Goal: Task Accomplishment & Management: Complete application form

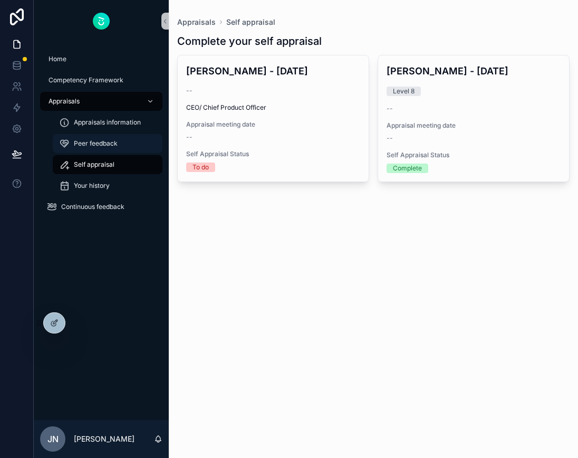
click at [104, 144] on span "Peer feedback" at bounding box center [96, 143] width 44 height 8
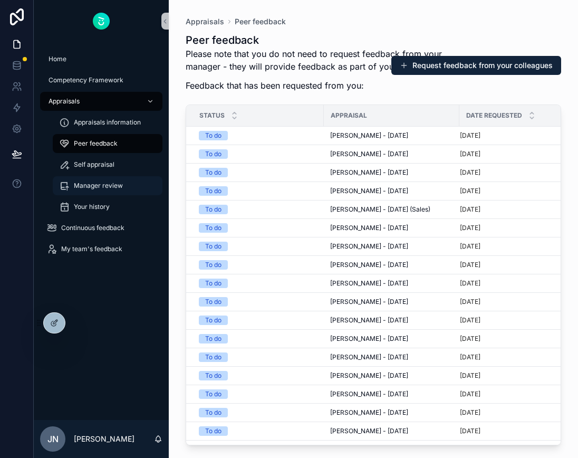
click at [114, 184] on span "Manager review" at bounding box center [98, 186] width 49 height 8
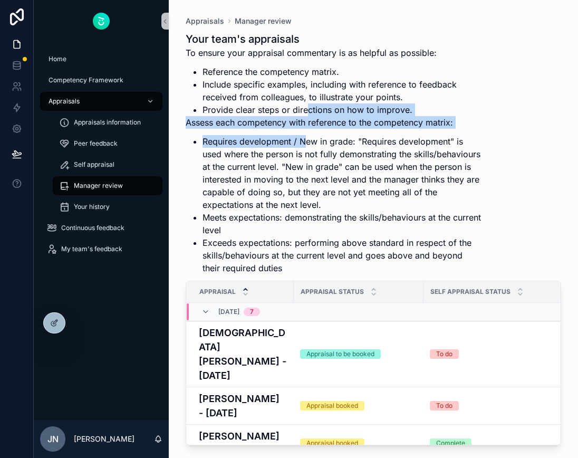
drag, startPoint x: 308, startPoint y: 146, endPoint x: 308, endPoint y: 106, distance: 40.1
click at [308, 107] on div "To ensure your appraisal commentary is as helpful as possible: Reference the co…" at bounding box center [334, 160] width 297 height 228
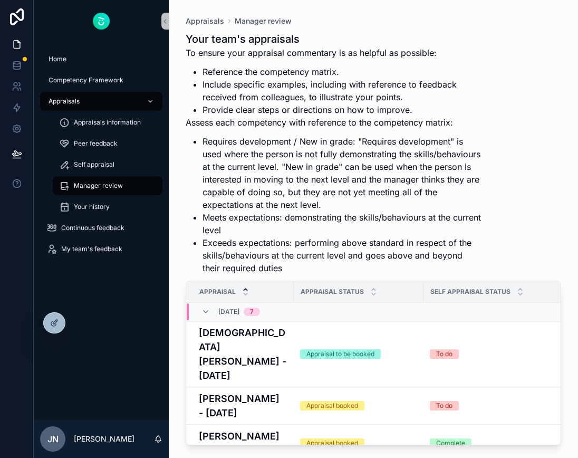
click at [314, 171] on li "Requires development / New in grade: "Requires development" is used where the p…" at bounding box center [343, 173] width 280 height 76
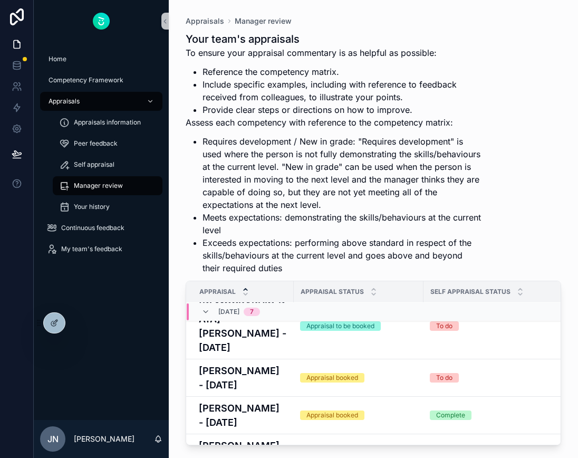
scroll to position [31, 0]
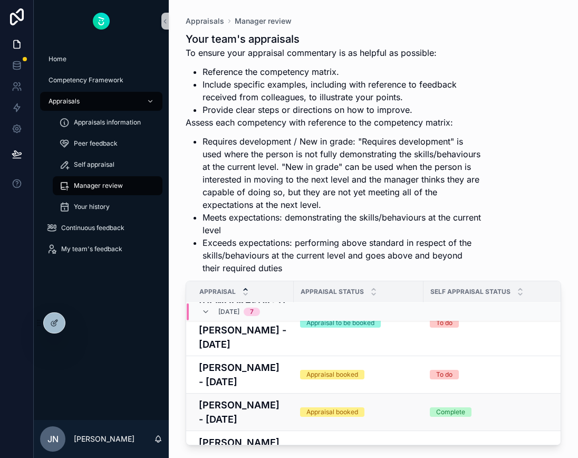
click at [250, 398] on h4 "[PERSON_NAME] - [DATE]" at bounding box center [243, 412] width 89 height 28
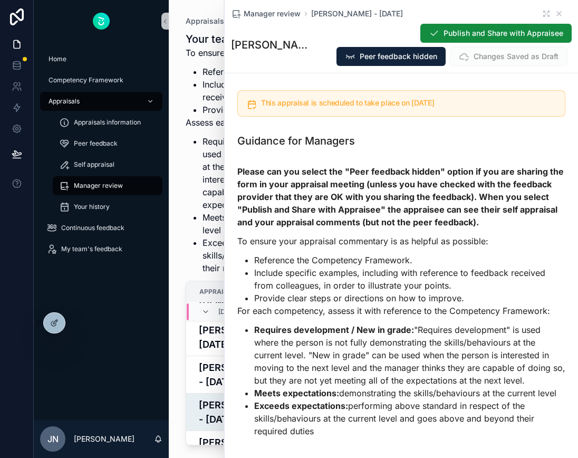
click at [372, 234] on div "Please can you select the "Peer feedback hidden" option if you are sharing the …" at bounding box center [401, 301] width 328 height 272
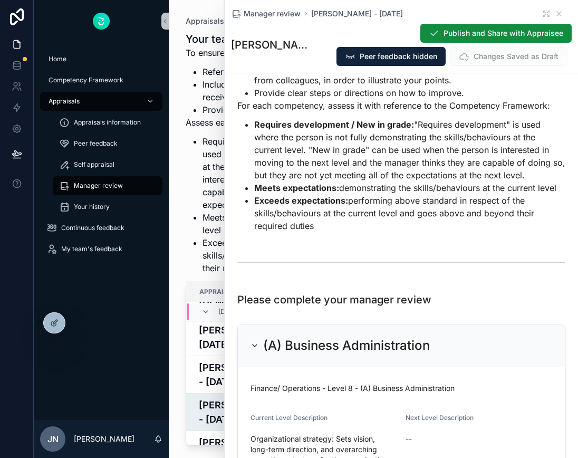
scroll to position [189, 0]
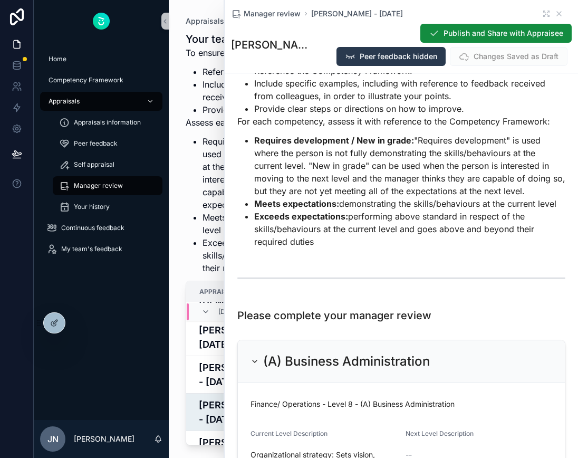
click at [414, 59] on span "Peer feedback hidden" at bounding box center [399, 56] width 78 height 11
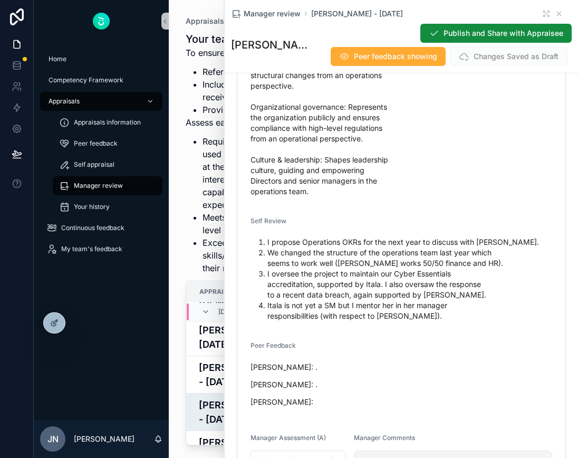
scroll to position [790, 0]
click at [341, 181] on span "Organizational strategy: Sets vision, long-term direction, and overarching oper…" at bounding box center [324, 103] width 147 height 190
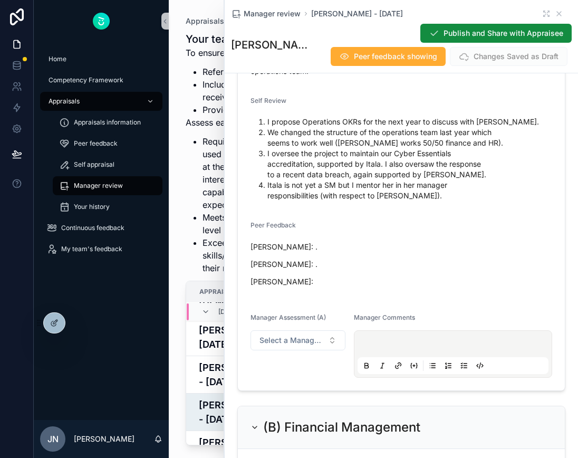
scroll to position [913, 0]
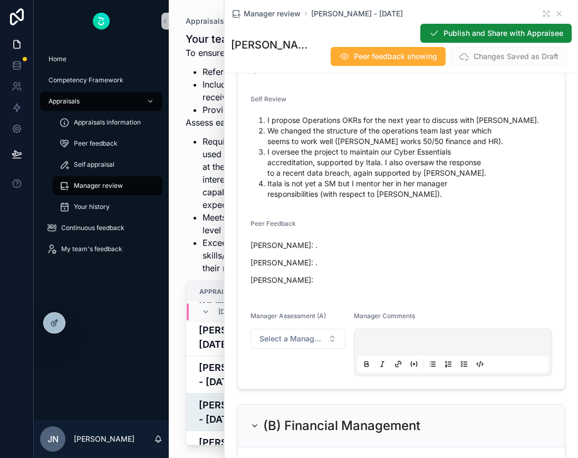
click at [301, 384] on form "Finance/ Operations - Level 8 - (A) Business Administration Current Level Descr…" at bounding box center [401, 103] width 327 height 570
click at [381, 346] on p "scrollable content" at bounding box center [455, 344] width 191 height 11
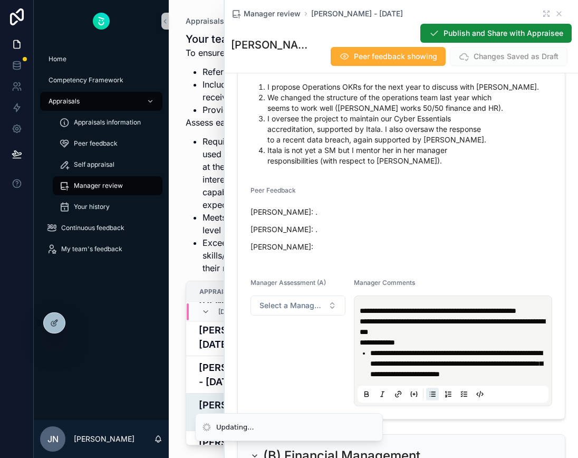
scroll to position [947, 0]
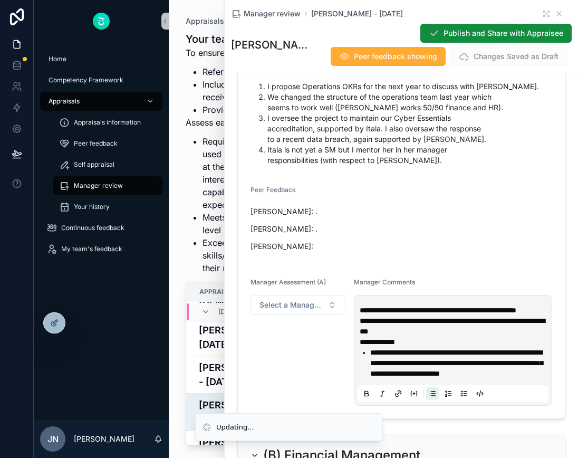
click at [463, 379] on li "**********" at bounding box center [460, 363] width 180 height 32
click at [457, 337] on p "**********" at bounding box center [455, 326] width 191 height 21
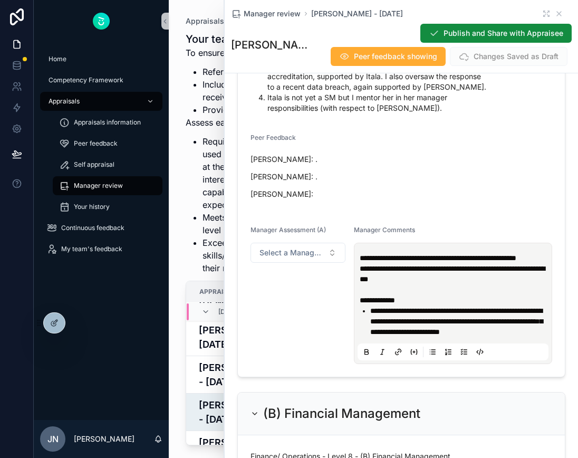
scroll to position [1009, 0]
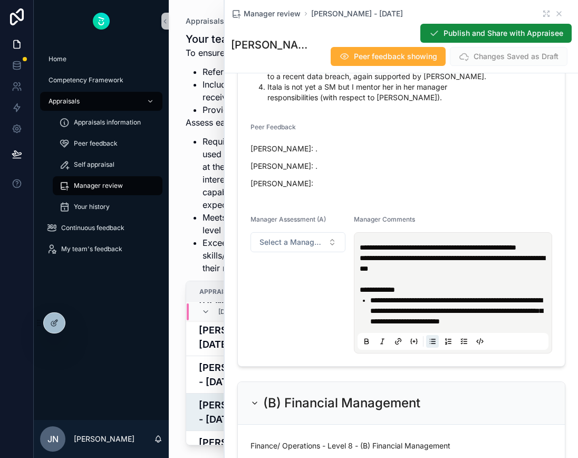
click at [466, 325] on span "**********" at bounding box center [456, 311] width 173 height 28
click at [456, 327] on li "**********" at bounding box center [460, 311] width 180 height 32
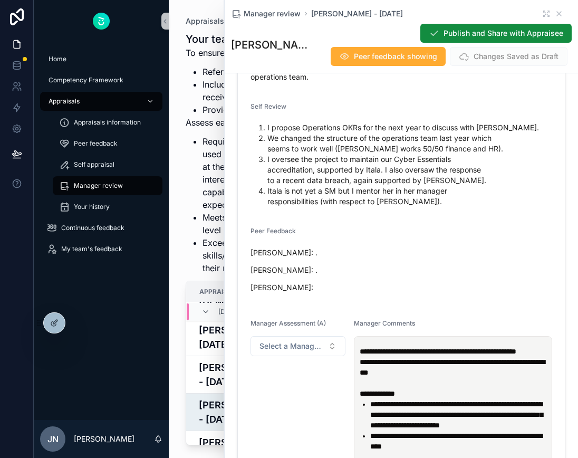
scroll to position [991, 0]
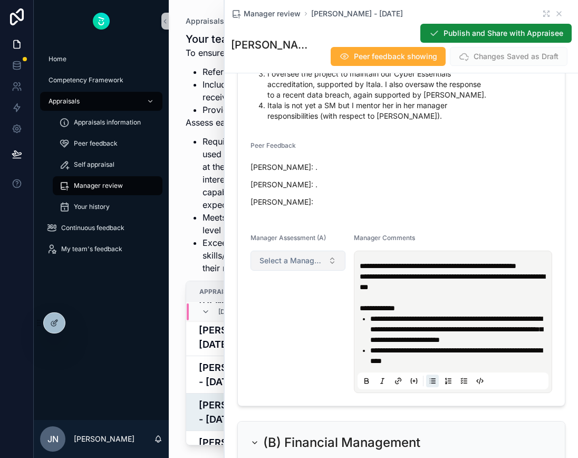
click at [338, 261] on button "Select a Manager Assessment (A)" at bounding box center [298, 261] width 95 height 20
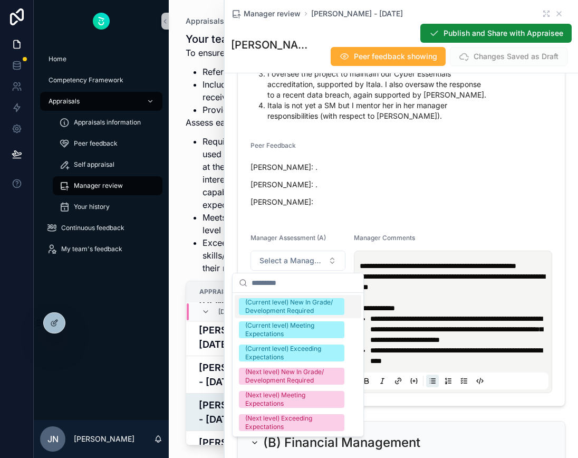
click at [386, 211] on span "[PERSON_NAME]: . [PERSON_NAME]: . [PERSON_NAME]:" at bounding box center [402, 187] width 302 height 52
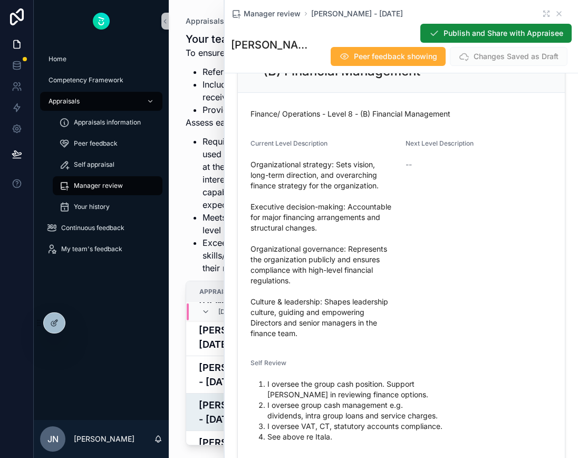
scroll to position [1364, 0]
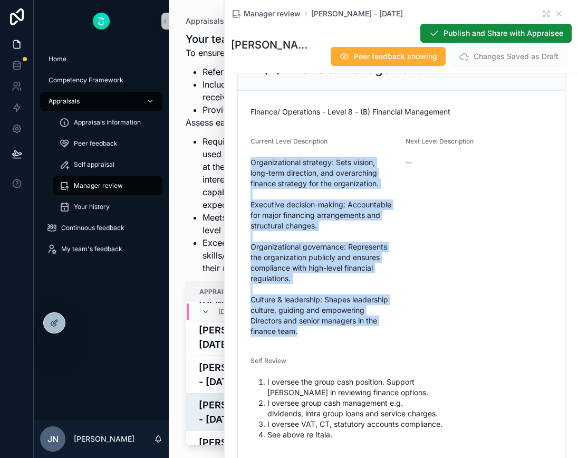
drag, startPoint x: 251, startPoint y: 183, endPoint x: 310, endPoint y: 359, distance: 185.9
click at [310, 340] on div "Organizational strategy: Sets vision, long-term direction, and overarching fina…" at bounding box center [324, 247] width 147 height 186
click at [310, 337] on span "Organizational strategy: Sets vision, long-term direction, and overarching fina…" at bounding box center [324, 246] width 147 height 179
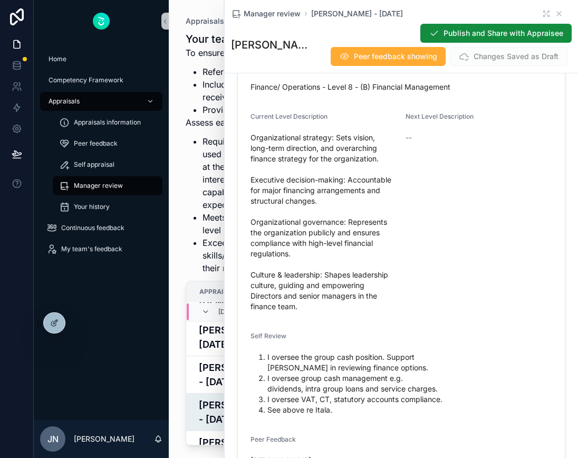
scroll to position [1391, 0]
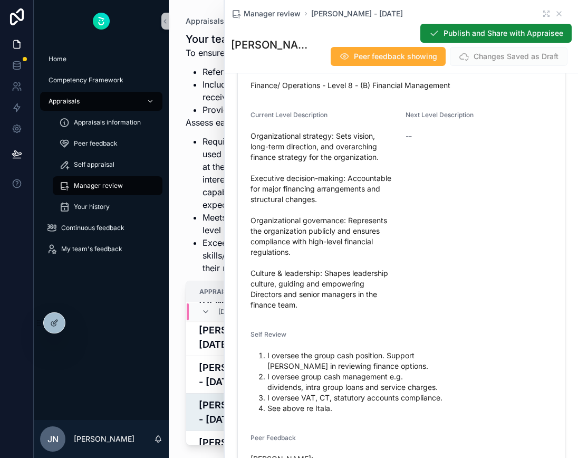
click at [332, 403] on li "I oversee VAT, CT, statutory accounts compliance." at bounding box center [410, 398] width 285 height 11
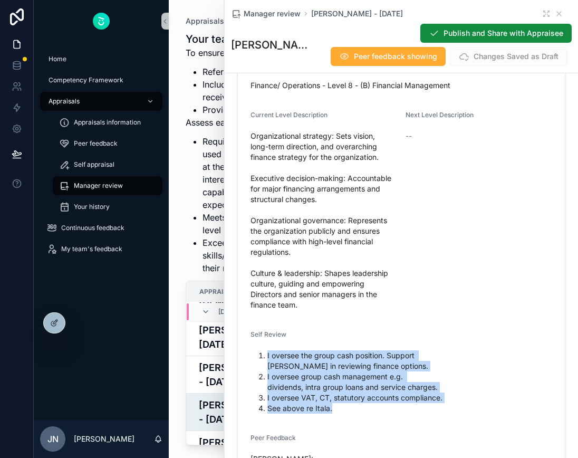
drag, startPoint x: 332, startPoint y: 417, endPoint x: 264, endPoint y: 377, distance: 79.5
click at [264, 377] on ol "I oversee the group cash position. Support [PERSON_NAME] in reviewing finance o…" at bounding box center [402, 381] width 302 height 63
click at [272, 383] on li "I oversee group cash management e.g. dividends, intra group loans and service c…" at bounding box center [410, 381] width 285 height 21
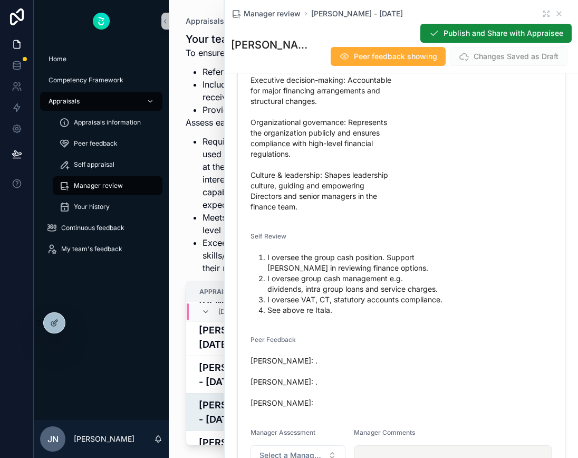
scroll to position [1491, 0]
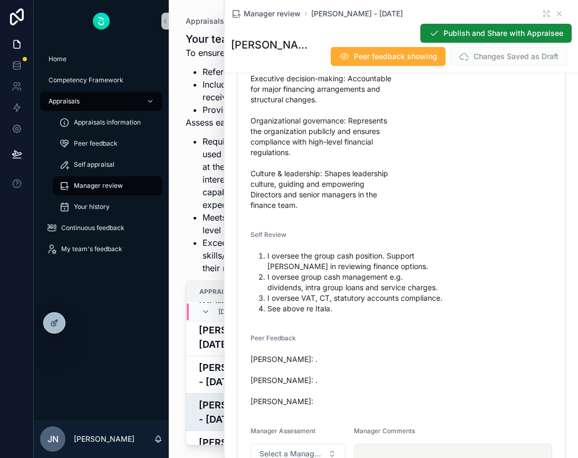
click at [330, 288] on li "I oversee group cash management e.g. dividends, intra group loans and service c…" at bounding box center [410, 282] width 285 height 21
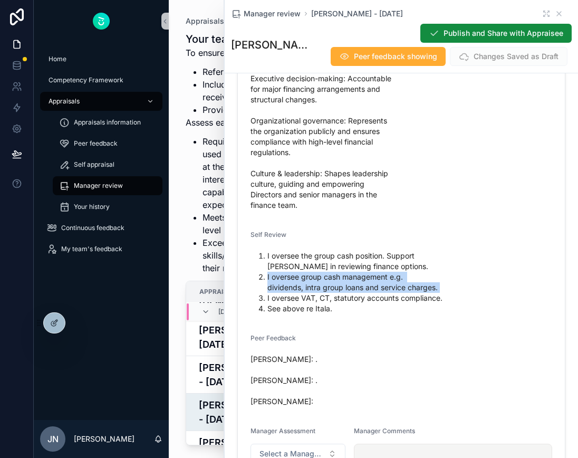
click at [330, 288] on li "I oversee group cash management e.g. dividends, intra group loans and service c…" at bounding box center [410, 282] width 285 height 21
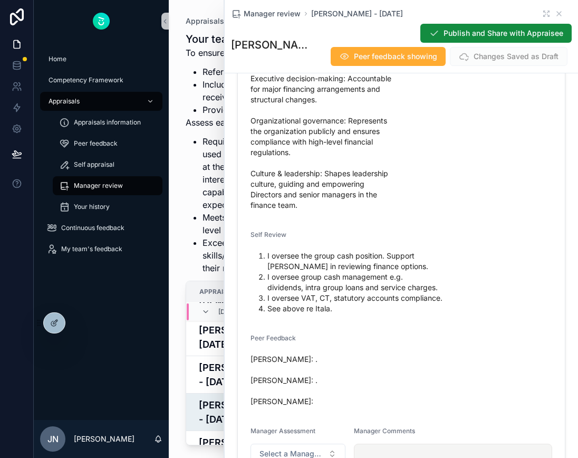
click at [288, 303] on li "I oversee VAT, CT, statutory accounts compliance." at bounding box center [410, 298] width 285 height 11
click at [284, 314] on li "See above re Itala." at bounding box center [410, 308] width 285 height 11
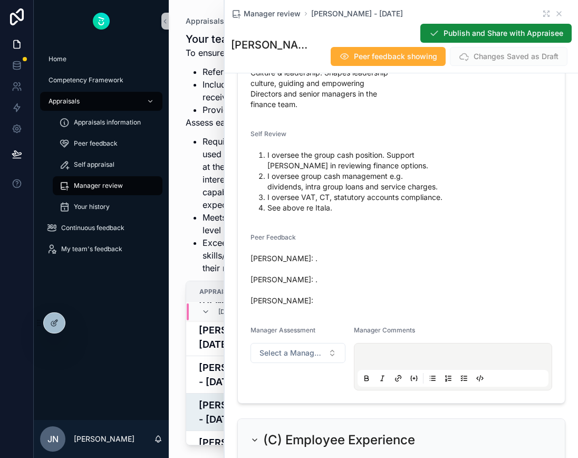
scroll to position [1595, 0]
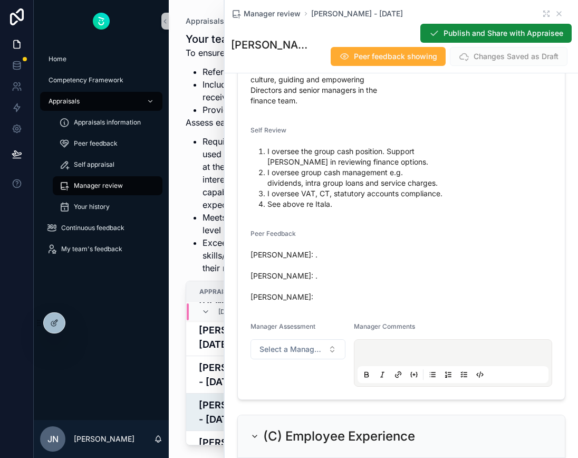
click at [349, 363] on form "Finance/ Operations - Level 8 - (B) Financial Management Current Level Descript…" at bounding box center [401, 129] width 327 height 539
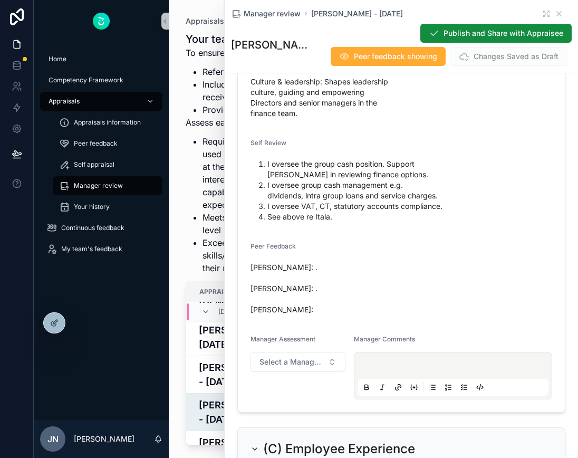
click at [367, 393] on button "scrollable content" at bounding box center [366, 387] width 13 height 13
click at [369, 373] on p "scrollable content" at bounding box center [455, 367] width 191 height 11
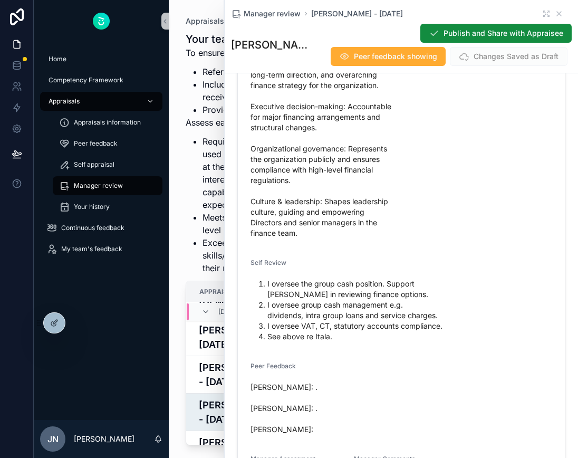
scroll to position [1464, 0]
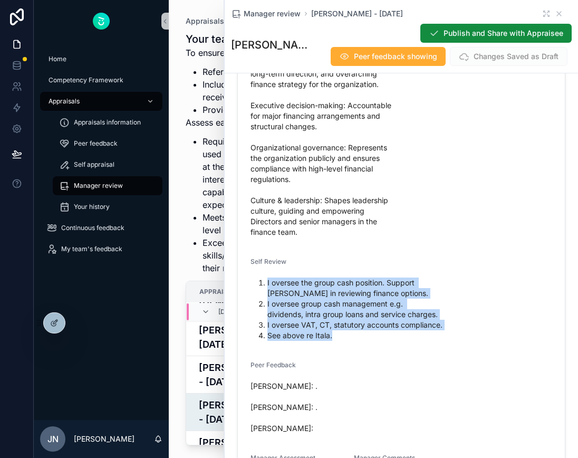
drag, startPoint x: 268, startPoint y: 304, endPoint x: 343, endPoint y: 354, distance: 89.6
click at [343, 344] on div "I oversee the group cash position. Support [PERSON_NAME] in reviewing finance o…" at bounding box center [402, 309] width 302 height 70
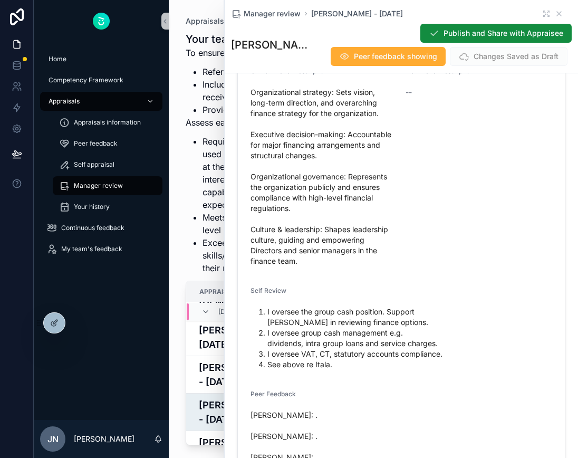
scroll to position [1433, 0]
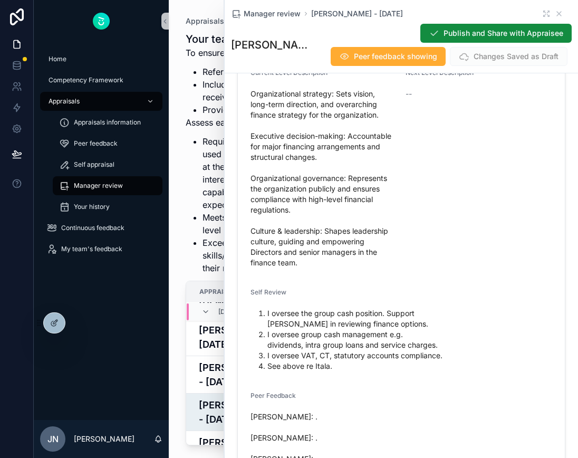
drag, startPoint x: 338, startPoint y: 116, endPoint x: 376, endPoint y: 115, distance: 38.5
click at [376, 115] on span "Organizational strategy: Sets vision, long-term direction, and overarching fina…" at bounding box center [324, 178] width 147 height 179
drag, startPoint x: 336, startPoint y: 114, endPoint x: 385, endPoint y: 116, distance: 49.6
click at [385, 116] on span "Organizational strategy: Sets vision, long-term direction, and overarching fina…" at bounding box center [324, 178] width 147 height 179
drag, startPoint x: 251, startPoint y: 135, endPoint x: 378, endPoint y: 139, distance: 127.7
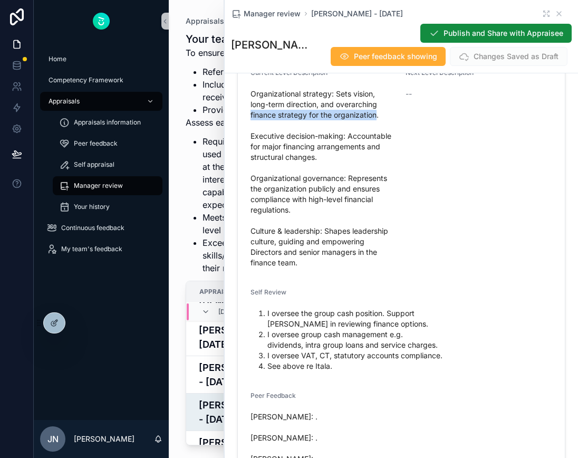
click at [378, 139] on span "Organizational strategy: Sets vision, long-term direction, and overarching fina…" at bounding box center [324, 178] width 147 height 179
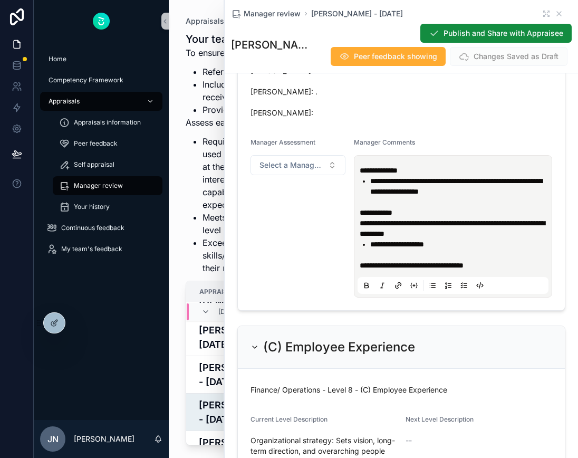
scroll to position [1797, 0]
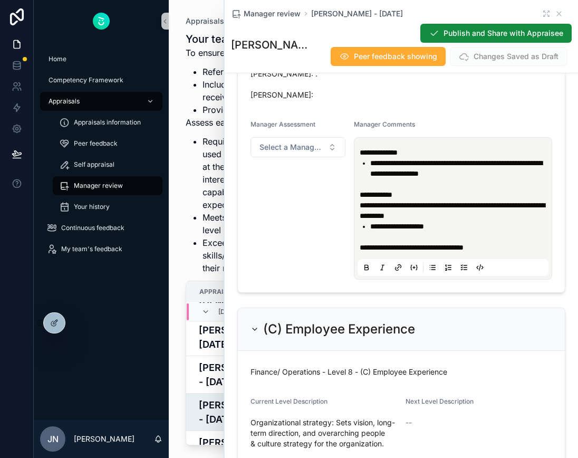
click at [494, 253] on p "**********" at bounding box center [455, 247] width 191 height 11
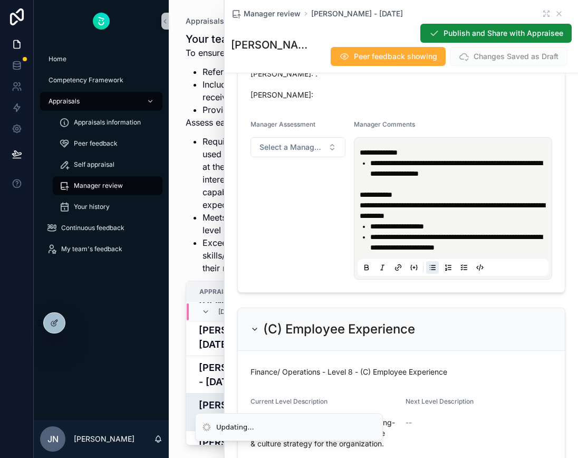
click at [524, 253] on li "**********" at bounding box center [460, 242] width 180 height 21
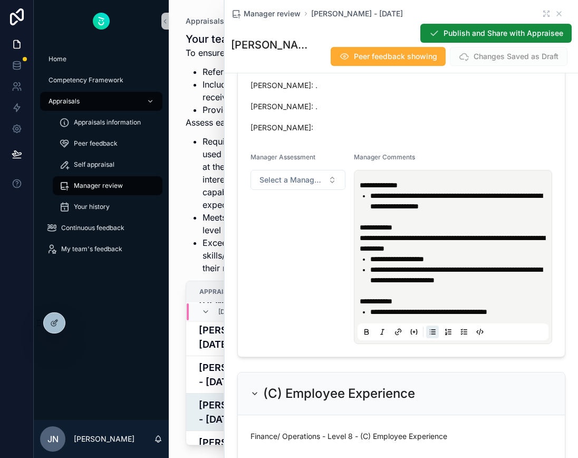
scroll to position [1786, 0]
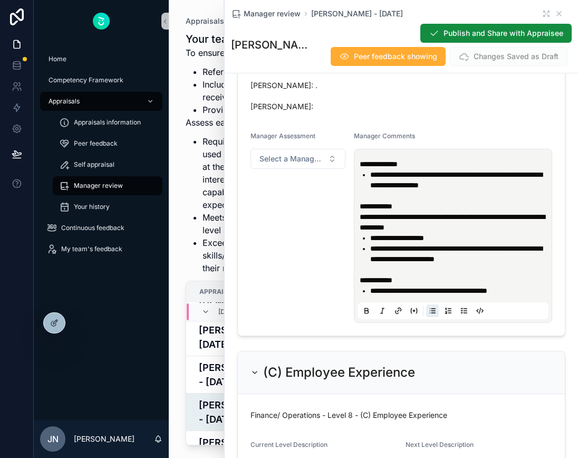
click at [488, 294] on span "**********" at bounding box center [428, 290] width 117 height 7
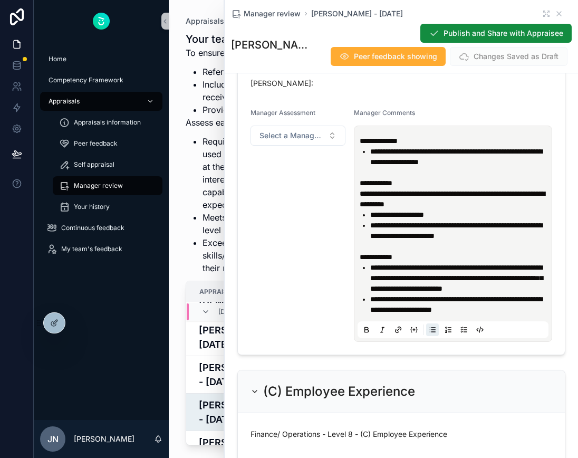
scroll to position [1812, 0]
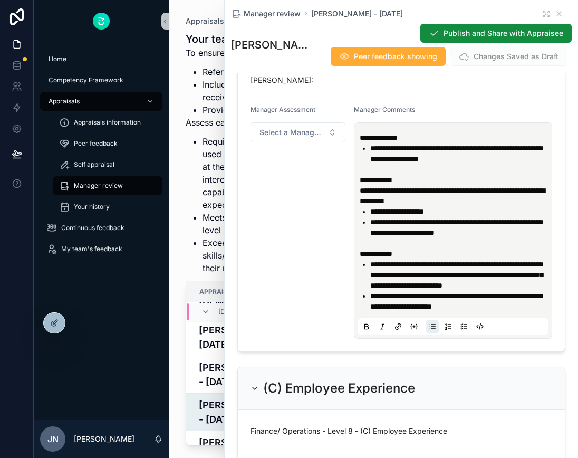
click at [539, 312] on li "**********" at bounding box center [460, 301] width 180 height 21
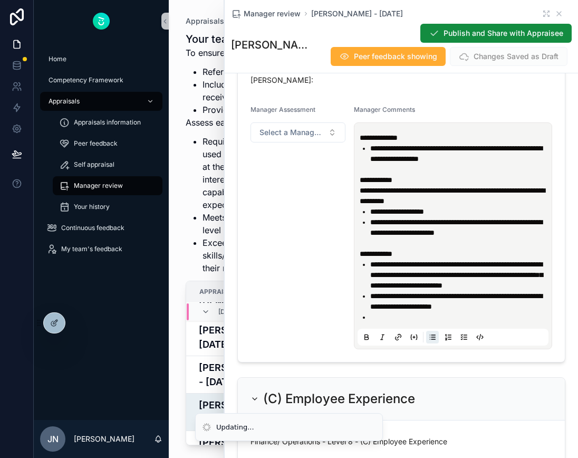
click at [446, 322] on li "scrollable content" at bounding box center [460, 317] width 180 height 11
click at [410, 322] on li "scrollable content" at bounding box center [460, 317] width 180 height 11
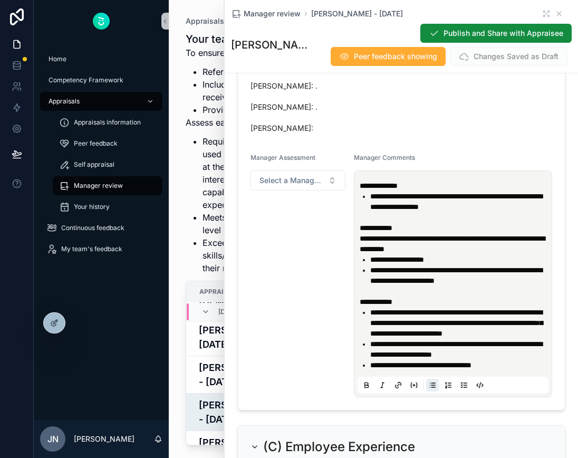
scroll to position [1776, 0]
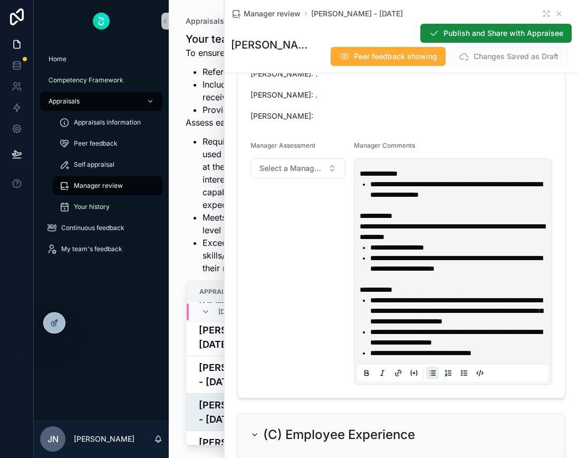
click at [516, 358] on li "**********" at bounding box center [460, 353] width 180 height 11
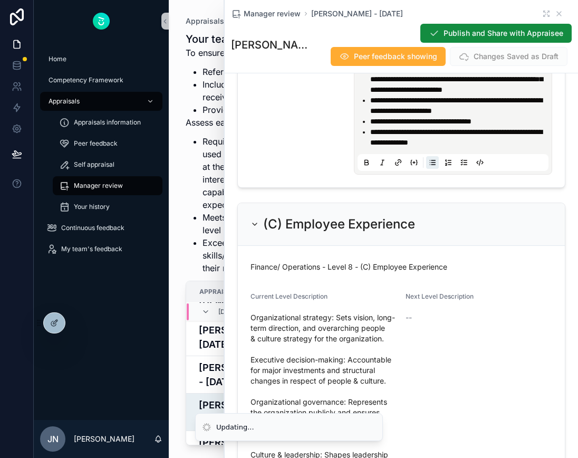
scroll to position [2039, 0]
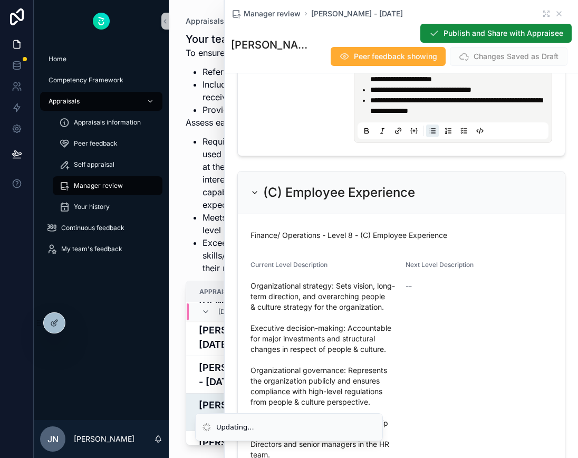
click at [442, 365] on div "Next Level Description --" at bounding box center [479, 362] width 147 height 203
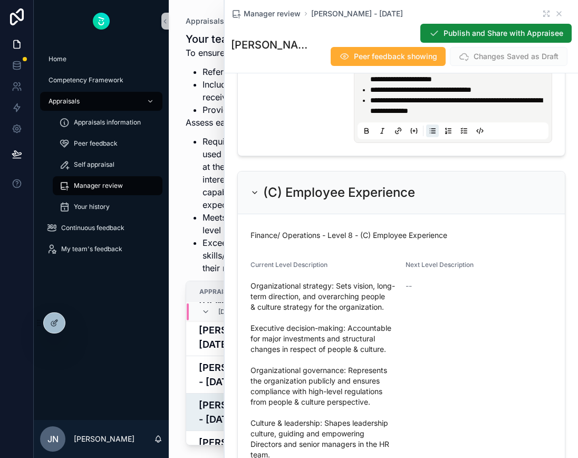
scroll to position [2025, 0]
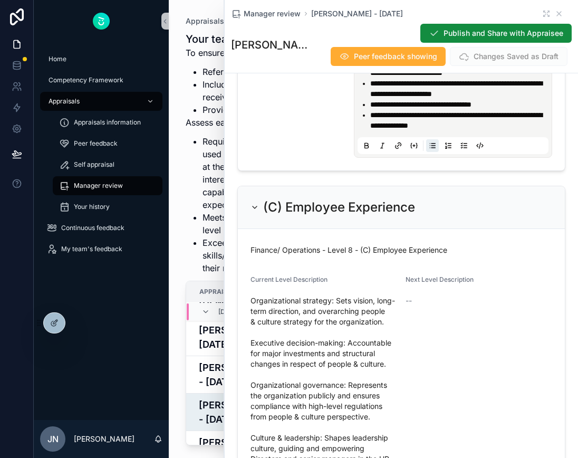
click at [380, 129] on span "**********" at bounding box center [456, 120] width 172 height 18
click at [393, 131] on li "**********" at bounding box center [460, 120] width 180 height 21
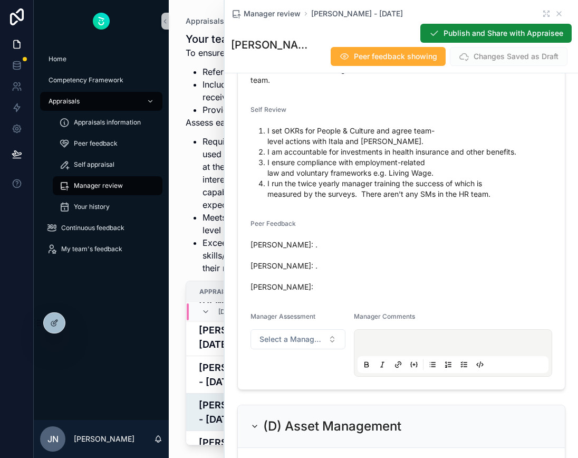
scroll to position [2415, 0]
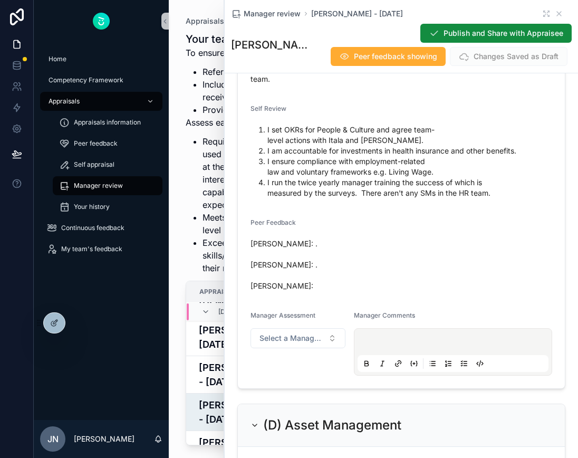
click at [362, 348] on div "scrollable content" at bounding box center [453, 352] width 191 height 40
click at [369, 349] on p "scrollable content" at bounding box center [455, 343] width 191 height 11
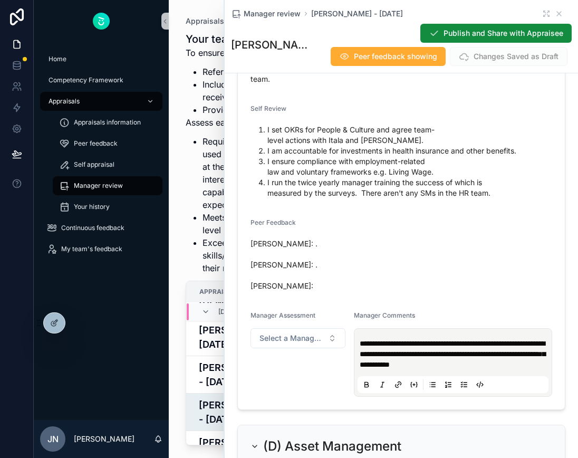
click at [369, 364] on span "**********" at bounding box center [453, 354] width 186 height 28
click at [517, 370] on p "**********" at bounding box center [455, 354] width 191 height 32
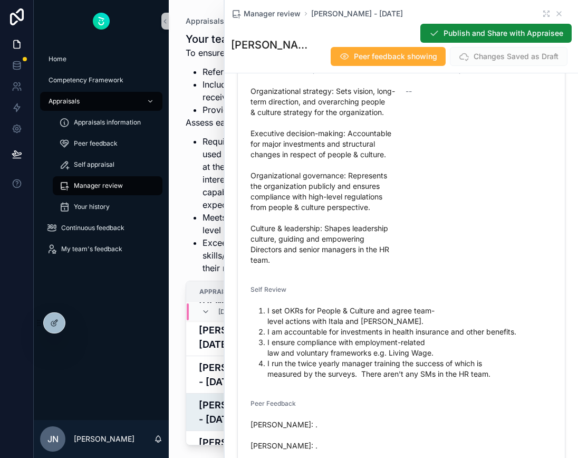
scroll to position [2236, 0]
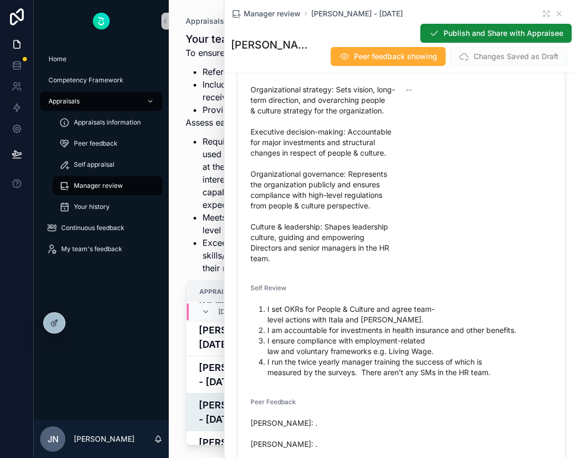
click at [352, 252] on span "Organizational strategy: Sets vision, long-term direction, and overarching peop…" at bounding box center [324, 173] width 147 height 179
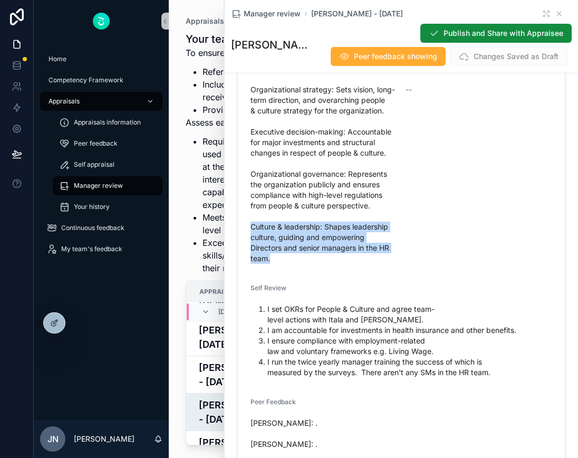
click at [352, 252] on span "Organizational strategy: Sets vision, long-term direction, and overarching peop…" at bounding box center [324, 173] width 147 height 179
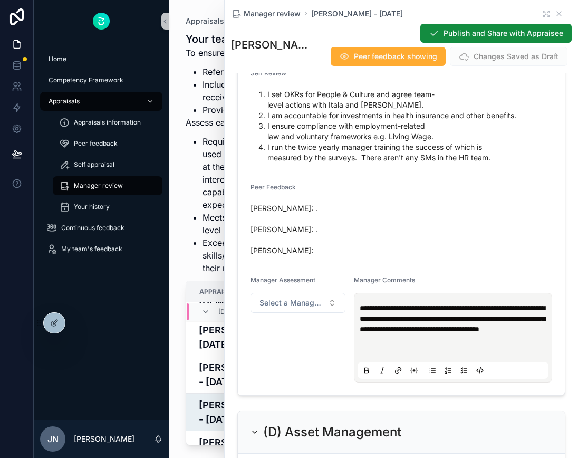
scroll to position [2454, 0]
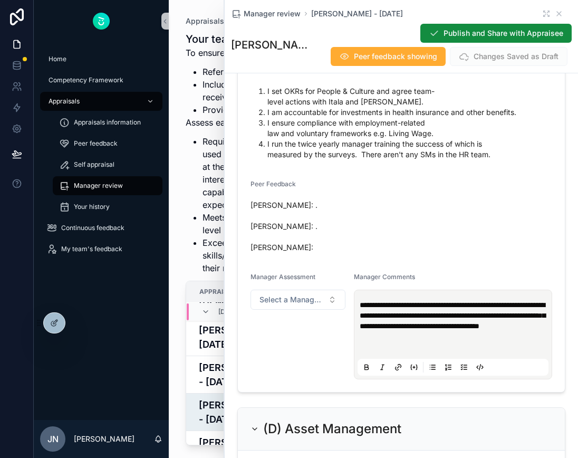
click at [373, 352] on p "scrollable content" at bounding box center [455, 347] width 191 height 11
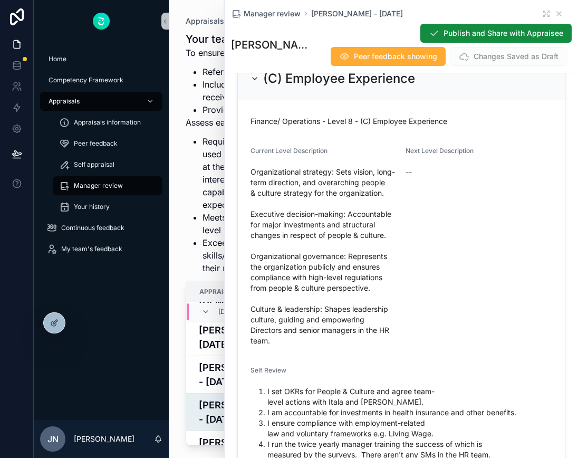
scroll to position [2121, 0]
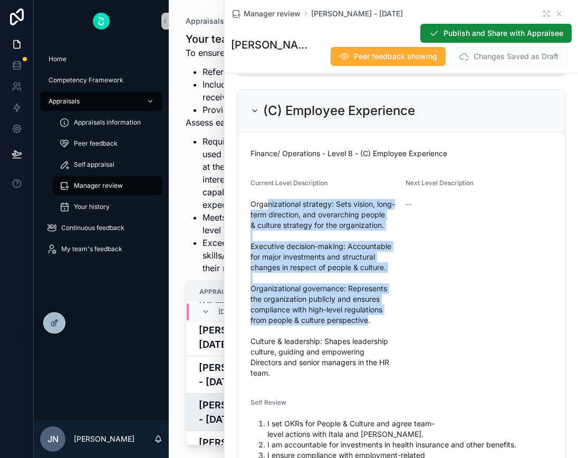
drag, startPoint x: 266, startPoint y: 225, endPoint x: 369, endPoint y: 338, distance: 152.8
click at [369, 338] on span "Organizational strategy: Sets vision, long-term direction, and overarching peop…" at bounding box center [324, 288] width 147 height 179
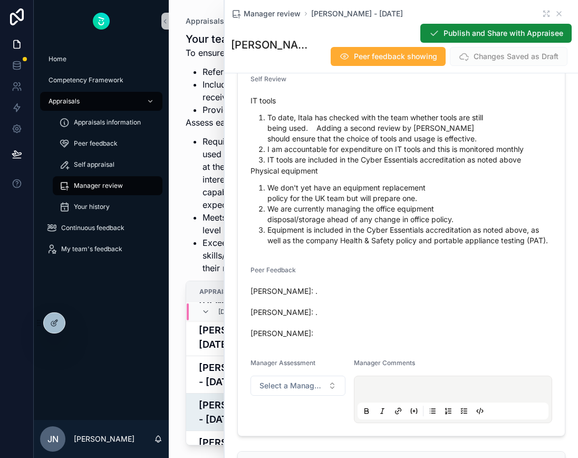
scroll to position [3086, 0]
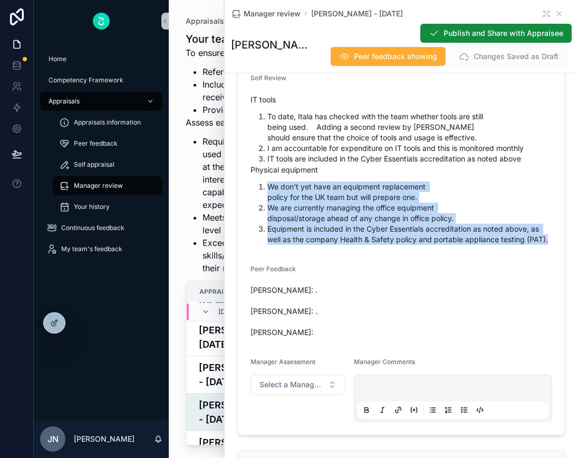
drag, startPoint x: 269, startPoint y: 229, endPoint x: 563, endPoint y: 290, distance: 300.2
click at [563, 290] on form "Finance/ Operations - Level 8 - (D) Asset Management Current Level Description …" at bounding box center [401, 148] width 327 height 574
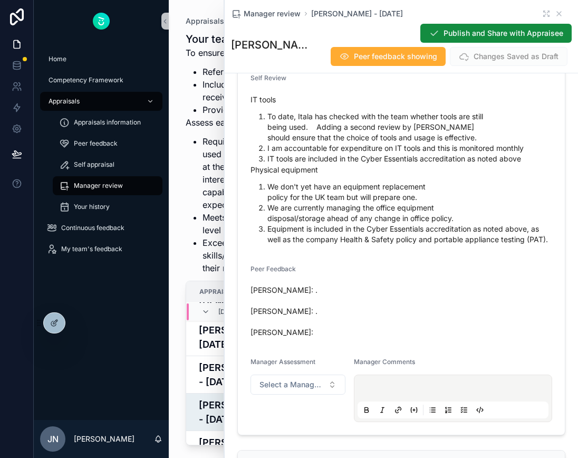
click at [497, 278] on div "Peer Feedback" at bounding box center [402, 271] width 302 height 13
drag, startPoint x: 253, startPoint y: 211, endPoint x: 341, endPoint y: 215, distance: 88.2
click at [340, 175] on p "Physical equipment" at bounding box center [402, 169] width 302 height 11
click at [341, 175] on p "Physical equipment" at bounding box center [402, 169] width 302 height 11
click at [329, 224] on li "We are currently managing the office equipment disposal/storage ahead of any ch…" at bounding box center [410, 213] width 285 height 21
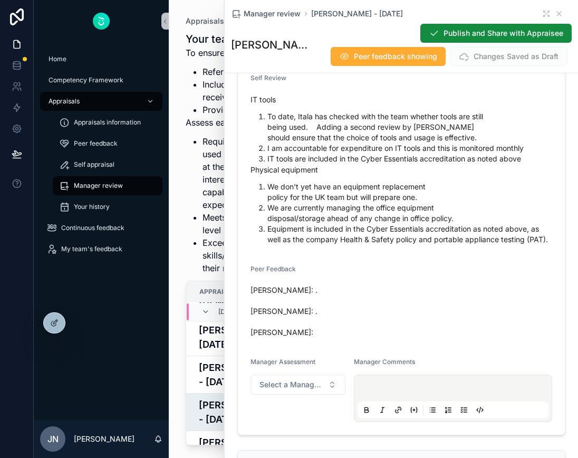
click at [454, 203] on li "We don't yet have an equipment replacement policy for the UK team but will prep…" at bounding box center [410, 192] width 285 height 21
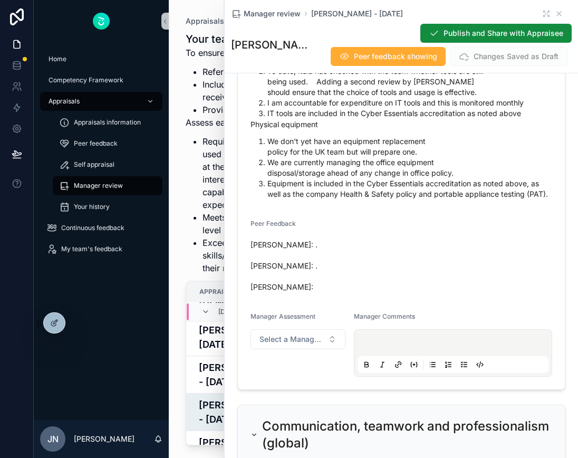
scroll to position [3130, 0]
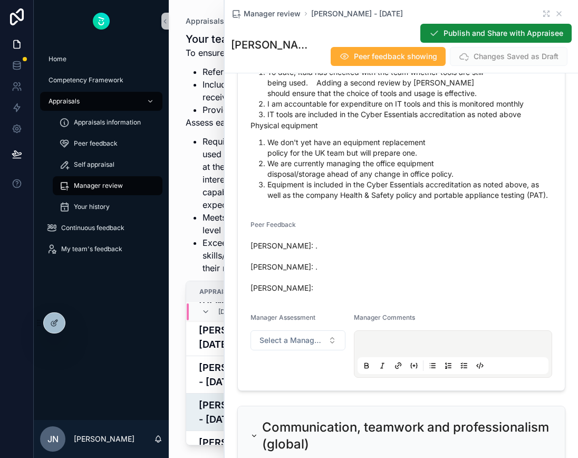
click at [371, 293] on span "[PERSON_NAME]: . [PERSON_NAME]: . [PERSON_NAME]:" at bounding box center [402, 267] width 302 height 53
click at [384, 351] on p "scrollable content" at bounding box center [455, 345] width 191 height 11
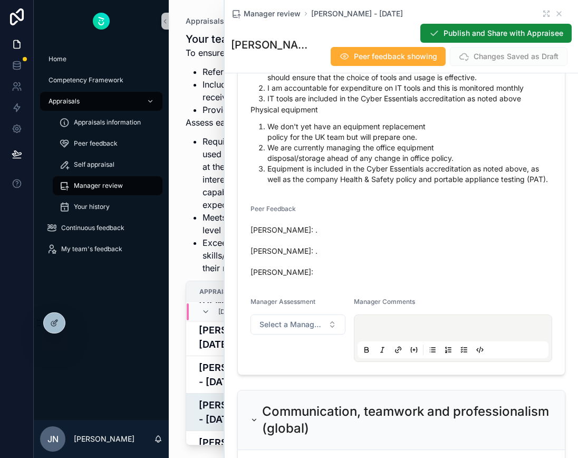
scroll to position [3163, 0]
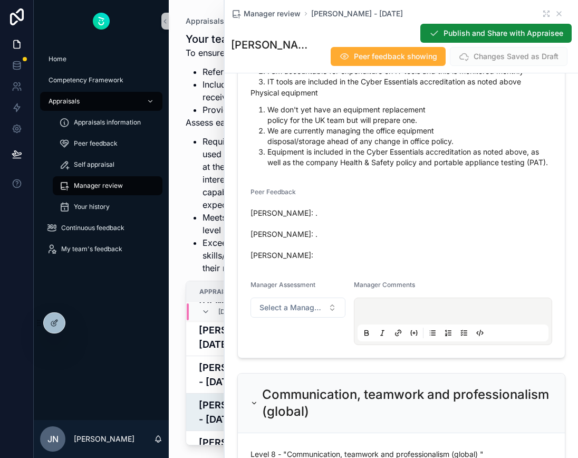
click at [409, 318] on p "scrollable content" at bounding box center [455, 313] width 191 height 11
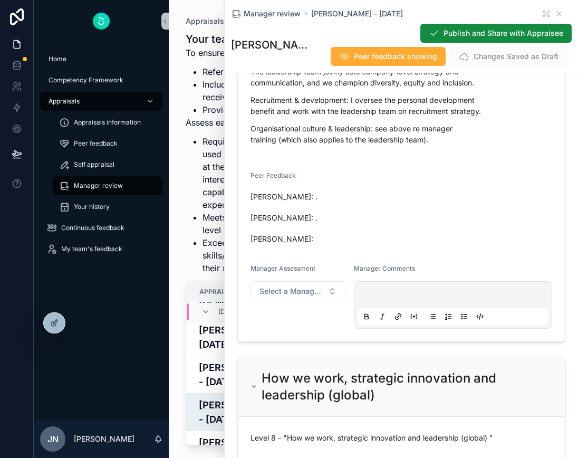
scroll to position [4016, 0]
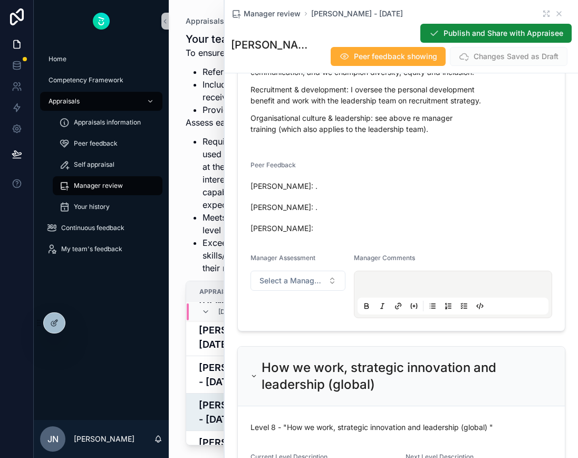
click at [387, 291] on p "scrollable content" at bounding box center [455, 286] width 191 height 11
click at [384, 291] on p "scrollable content" at bounding box center [455, 286] width 191 height 11
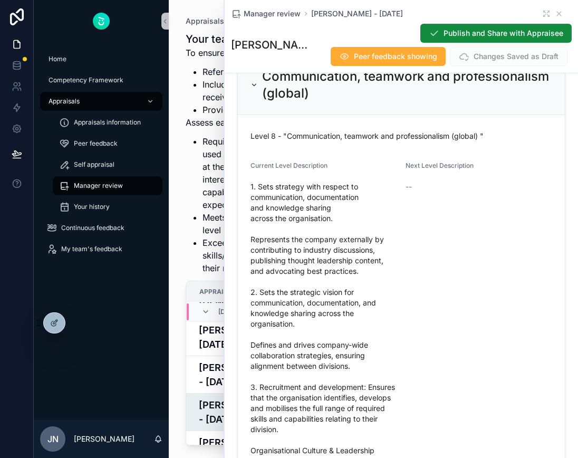
scroll to position [3514, 0]
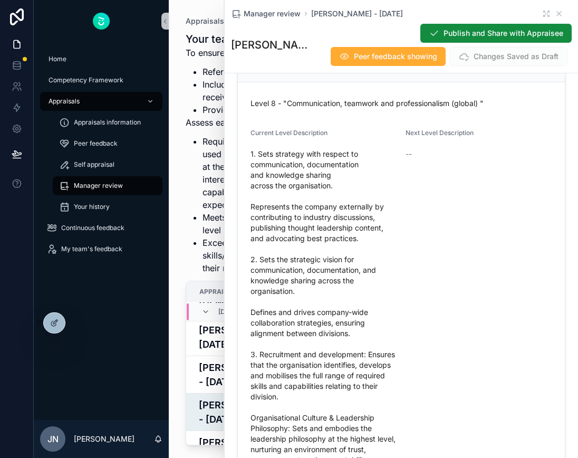
click at [258, 192] on span "1. Sets strategy with respect to communication, documentation and knowledge sha…" at bounding box center [324, 333] width 147 height 369
drag, startPoint x: 252, startPoint y: 207, endPoint x: 346, endPoint y: 225, distance: 95.6
click at [346, 225] on span "1. Sets strategy with respect to communication, documentation and knowledge sha…" at bounding box center [324, 333] width 147 height 369
copy span "communication, documentation and knowledge sharing across the organisation."
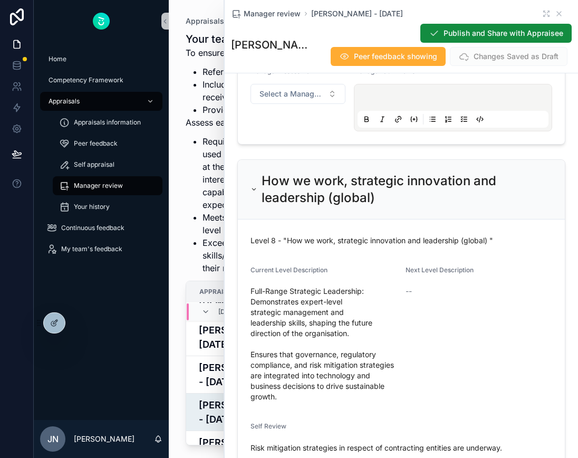
scroll to position [4207, 0]
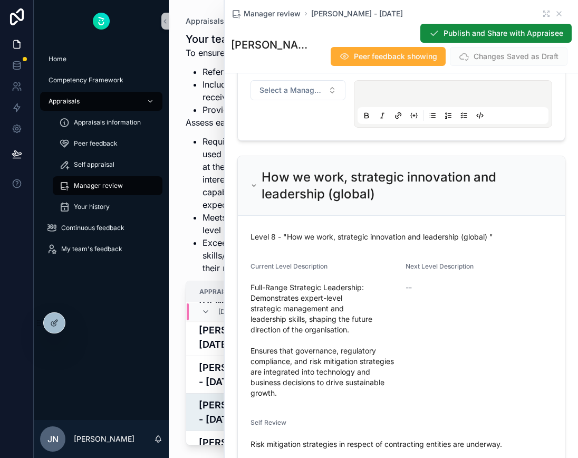
click at [371, 101] on p "scrollable content" at bounding box center [455, 95] width 191 height 11
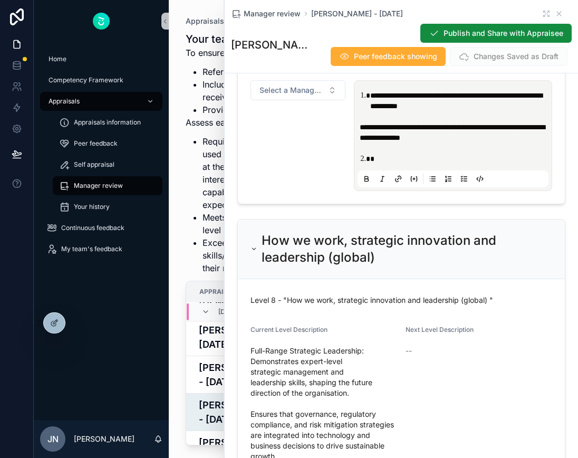
click at [492, 143] on p "**********" at bounding box center [455, 132] width 191 height 21
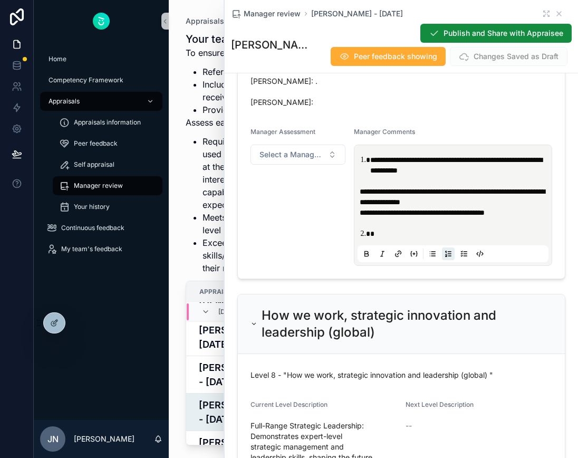
scroll to position [4182, 0]
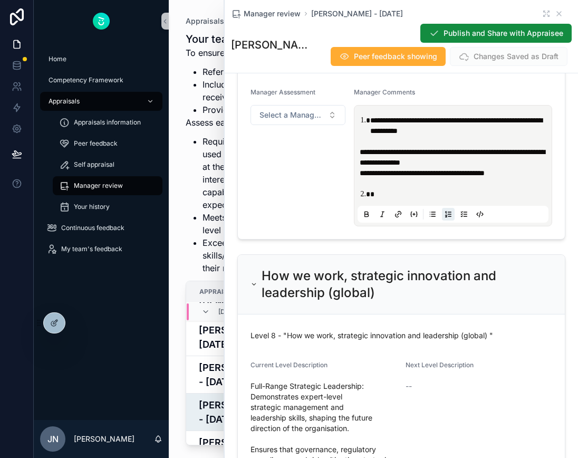
click at [389, 199] on li "scrollable content" at bounding box center [460, 194] width 180 height 11
click at [371, 135] on span "**********" at bounding box center [456, 126] width 172 height 18
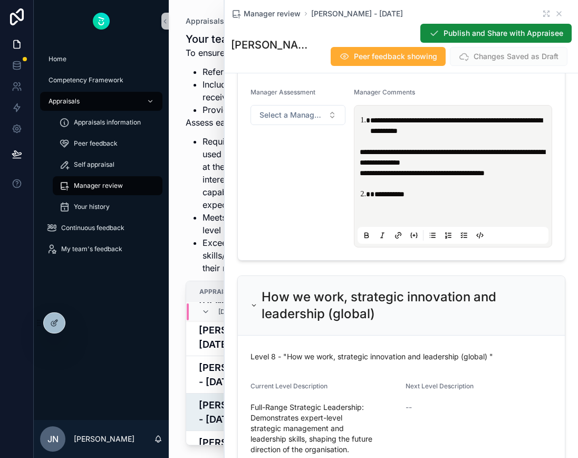
click at [522, 178] on p "**********" at bounding box center [455, 173] width 191 height 11
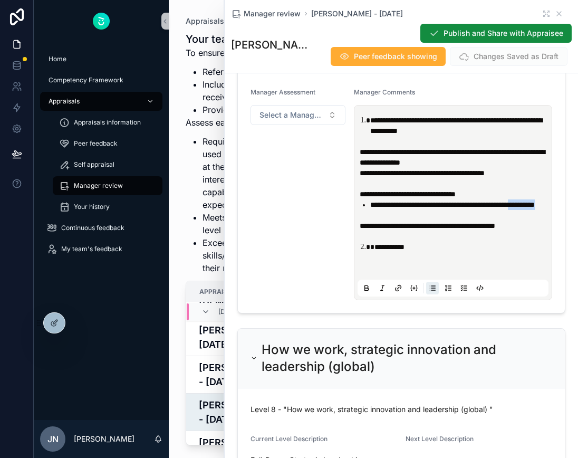
drag, startPoint x: 454, startPoint y: 261, endPoint x: 394, endPoint y: 258, distance: 60.2
click at [394, 210] on li "**********" at bounding box center [460, 204] width 180 height 11
click at [456, 230] on span "**********" at bounding box center [428, 225] width 136 height 7
click at [457, 230] on span "**********" at bounding box center [428, 225] width 136 height 7
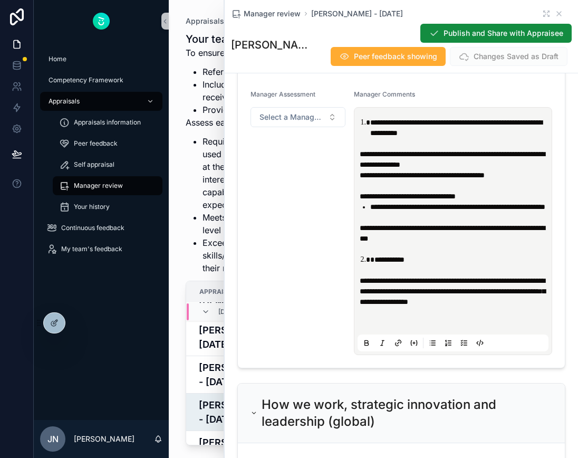
scroll to position [4181, 0]
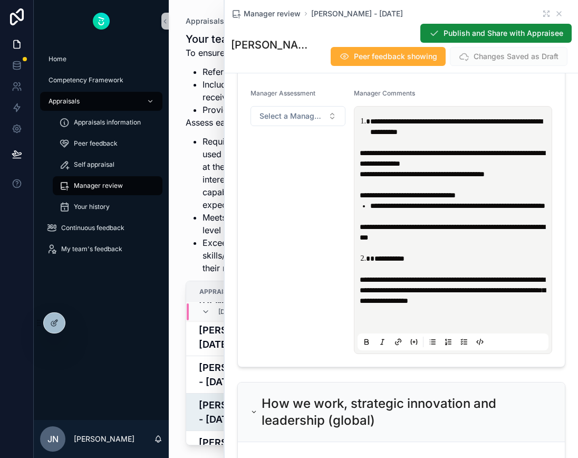
click at [372, 317] on p "scrollable content" at bounding box center [455, 311] width 191 height 11
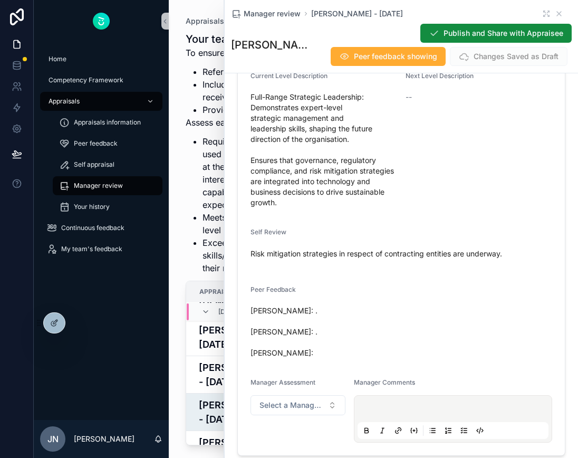
scroll to position [4610, 0]
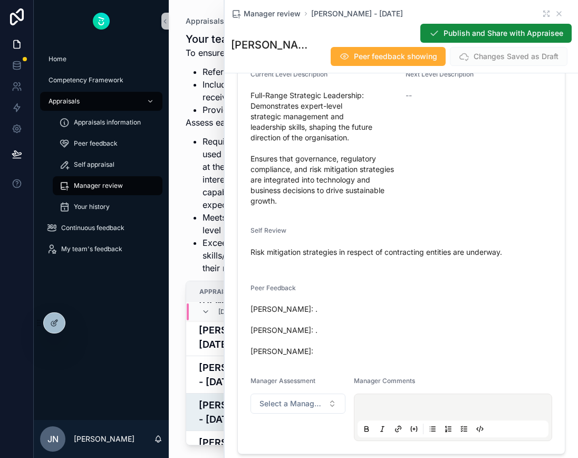
click at [311, 257] on p "Risk mitigation strategies in respect of contracting entities are underway." at bounding box center [402, 251] width 302 height 11
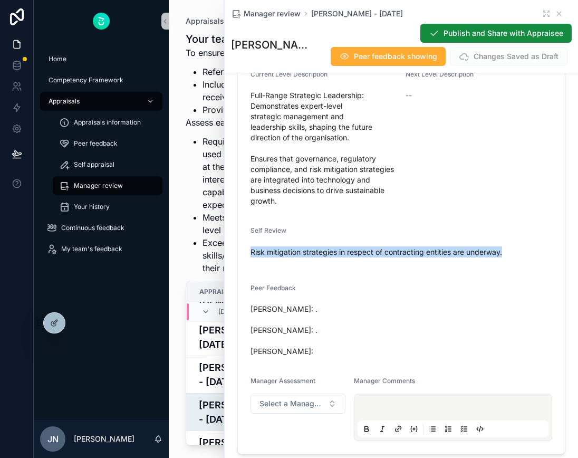
click at [311, 257] on p "Risk mitigation strategies in respect of contracting entities are underway." at bounding box center [402, 251] width 302 height 11
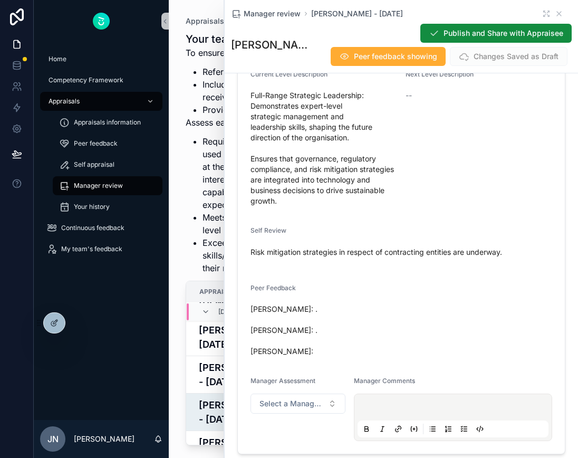
click at [287, 206] on span "Full-Range Strategic Leadership: Demonstrates expert-level strategic management…" at bounding box center [324, 148] width 147 height 116
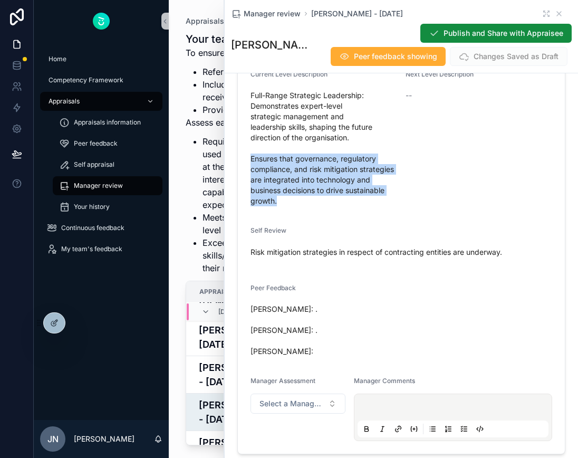
click at [287, 206] on span "Full-Range Strategic Leadership: Demonstrates expert-level strategic management…" at bounding box center [324, 148] width 147 height 116
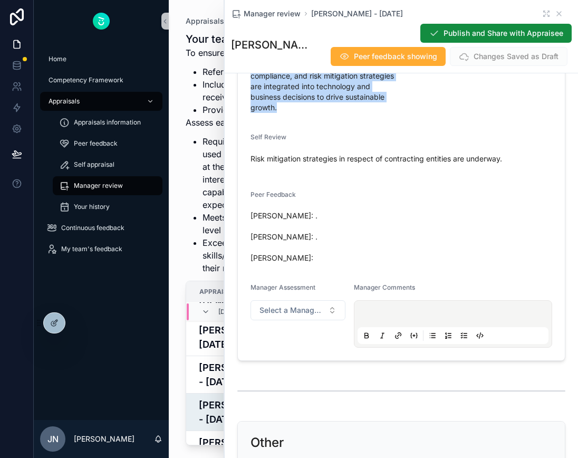
scroll to position [4713, 0]
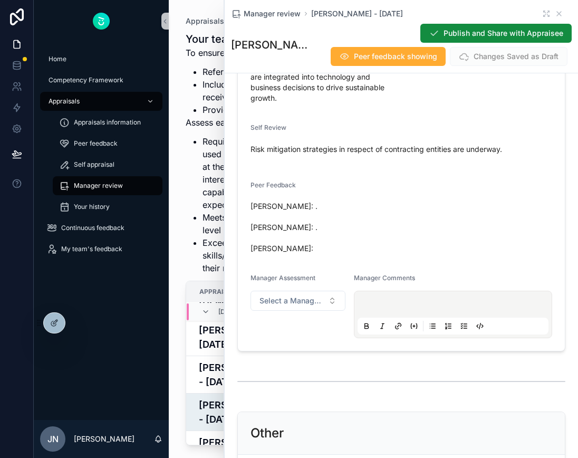
click at [386, 311] on p "scrollable content" at bounding box center [455, 306] width 191 height 11
click at [393, 335] on div "scrollable content" at bounding box center [453, 314] width 191 height 40
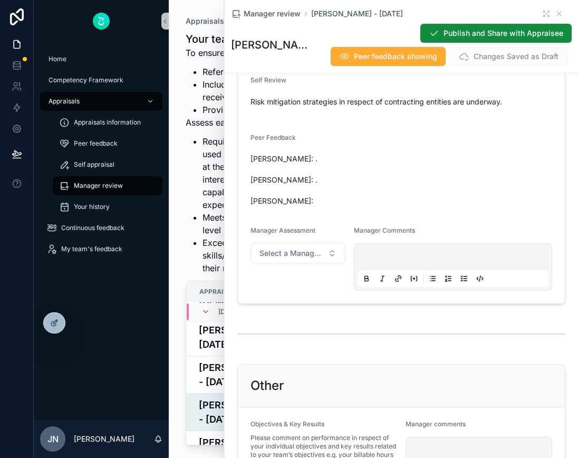
scroll to position [4759, 0]
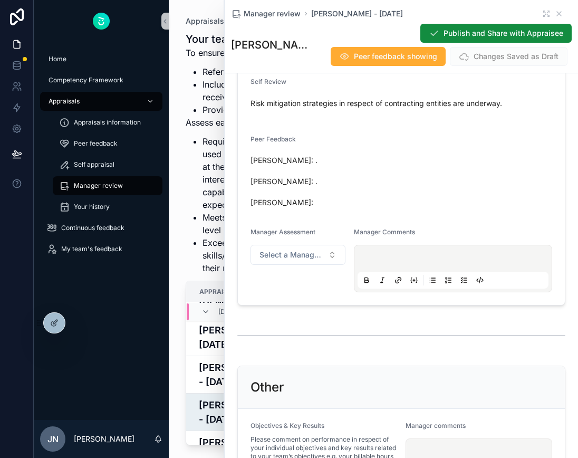
click at [368, 265] on p "scrollable content" at bounding box center [455, 260] width 191 height 11
click at [376, 265] on p "scrollable content" at bounding box center [455, 260] width 191 height 11
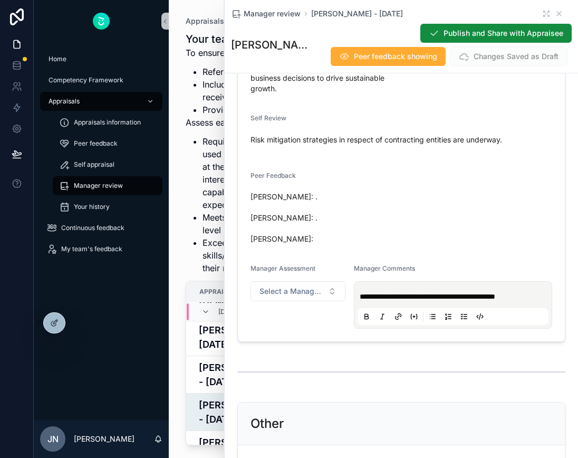
scroll to position [4732, 0]
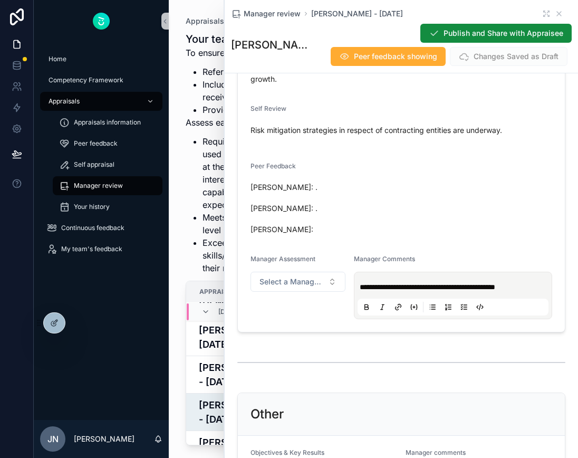
click at [536, 292] on p "**********" at bounding box center [455, 287] width 191 height 11
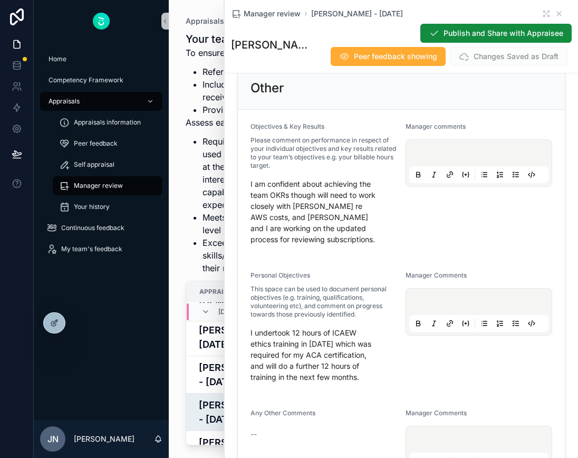
scroll to position [5220, 0]
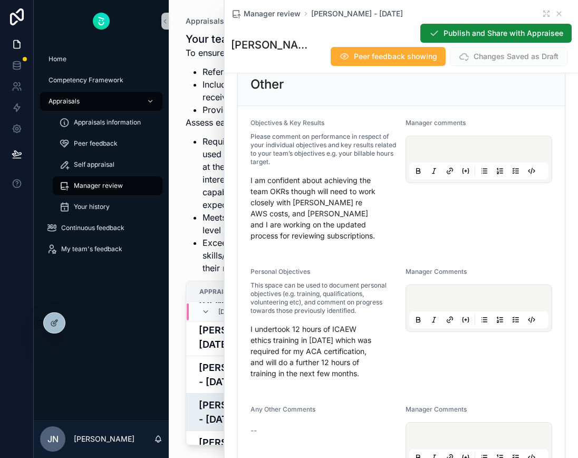
click at [444, 156] on p "scrollable content" at bounding box center [481, 151] width 139 height 11
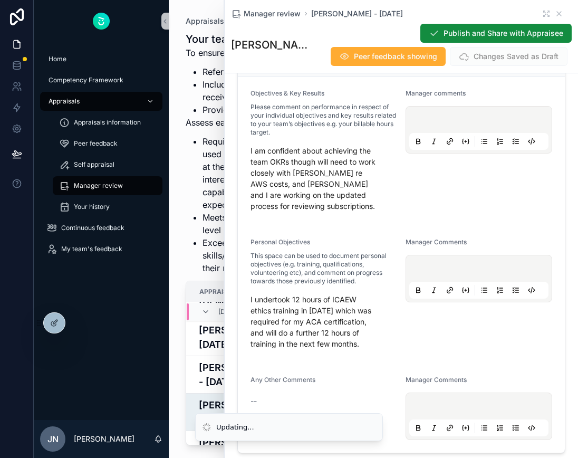
scroll to position [5250, 0]
click at [439, 298] on div "scrollable content" at bounding box center [478, 278] width 139 height 40
click at [439, 126] on p "*****" at bounding box center [481, 121] width 139 height 11
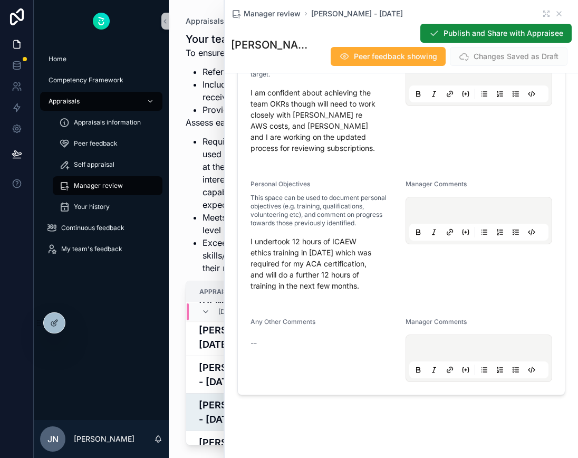
scroll to position [5309, 0]
click at [292, 290] on p "I undertook 12 hours of ICAEW ethics training in [DATE] which was required for …" at bounding box center [324, 262] width 147 height 55
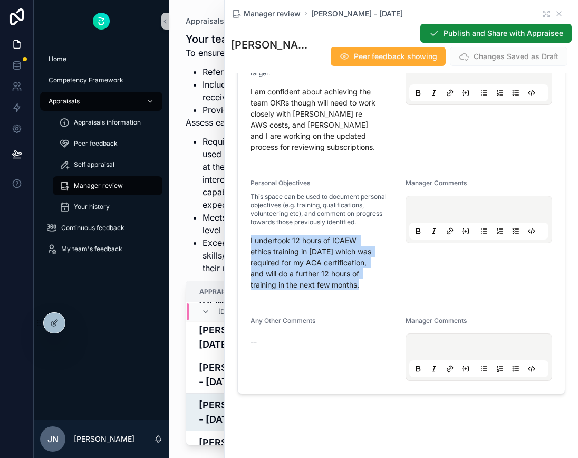
click at [292, 290] on p "I undertook 12 hours of ICAEW ethics training in [DATE] which was required for …" at bounding box center [324, 262] width 147 height 55
click at [304, 290] on p "I undertook 12 hours of ICAEW ethics training in [DATE] which was required for …" at bounding box center [324, 262] width 147 height 55
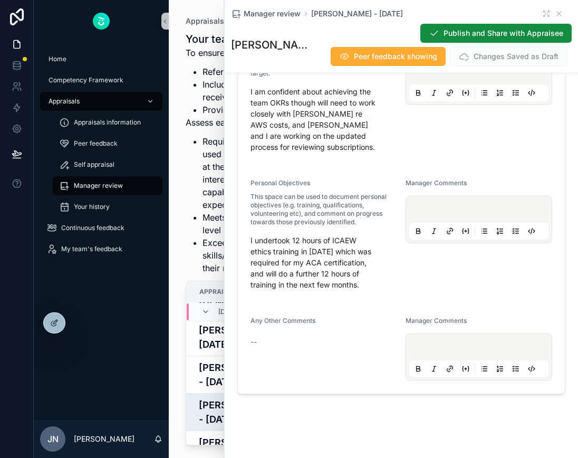
click at [445, 240] on div "scrollable content" at bounding box center [478, 219] width 139 height 40
click at [425, 216] on p "scrollable content" at bounding box center [481, 211] width 139 height 11
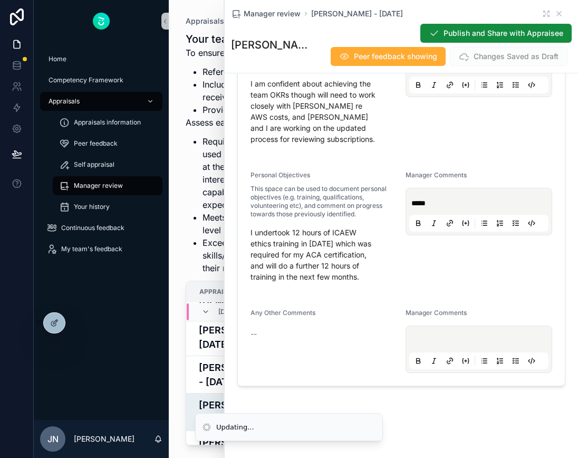
scroll to position [5320, 0]
click at [329, 282] on p "I undertook 12 hours of ICAEW ethics training in [DATE] which was required for …" at bounding box center [324, 254] width 147 height 55
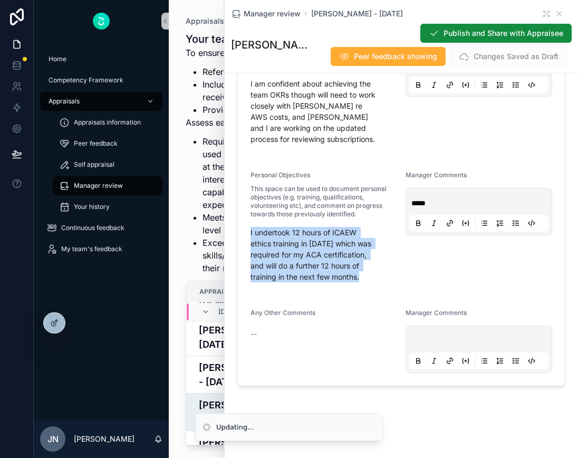
click at [329, 282] on p "I undertook 12 hours of ICAEW ethics training in [DATE] which was required for …" at bounding box center [324, 254] width 147 height 55
click at [307, 282] on p "I undertook 12 hours of ICAEW ethics training in [DATE] which was required for …" at bounding box center [324, 254] width 147 height 55
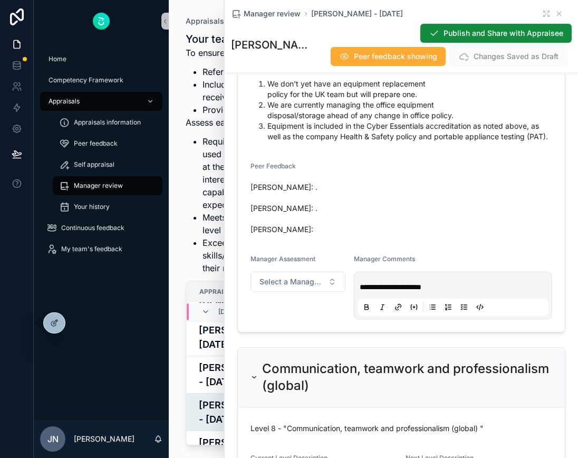
scroll to position [3188, 0]
